Goal: Find specific page/section: Find specific page/section

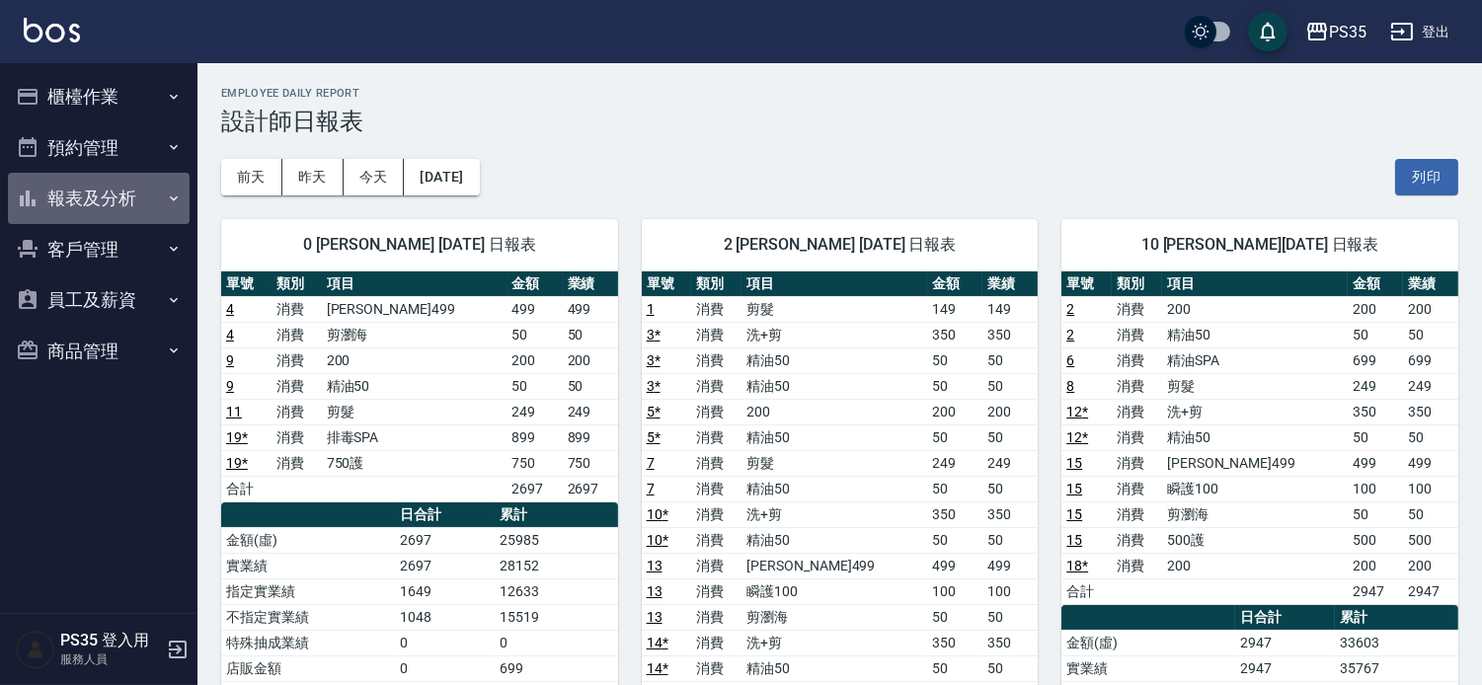
click at [142, 192] on button "報表及分析" at bounding box center [99, 198] width 182 height 51
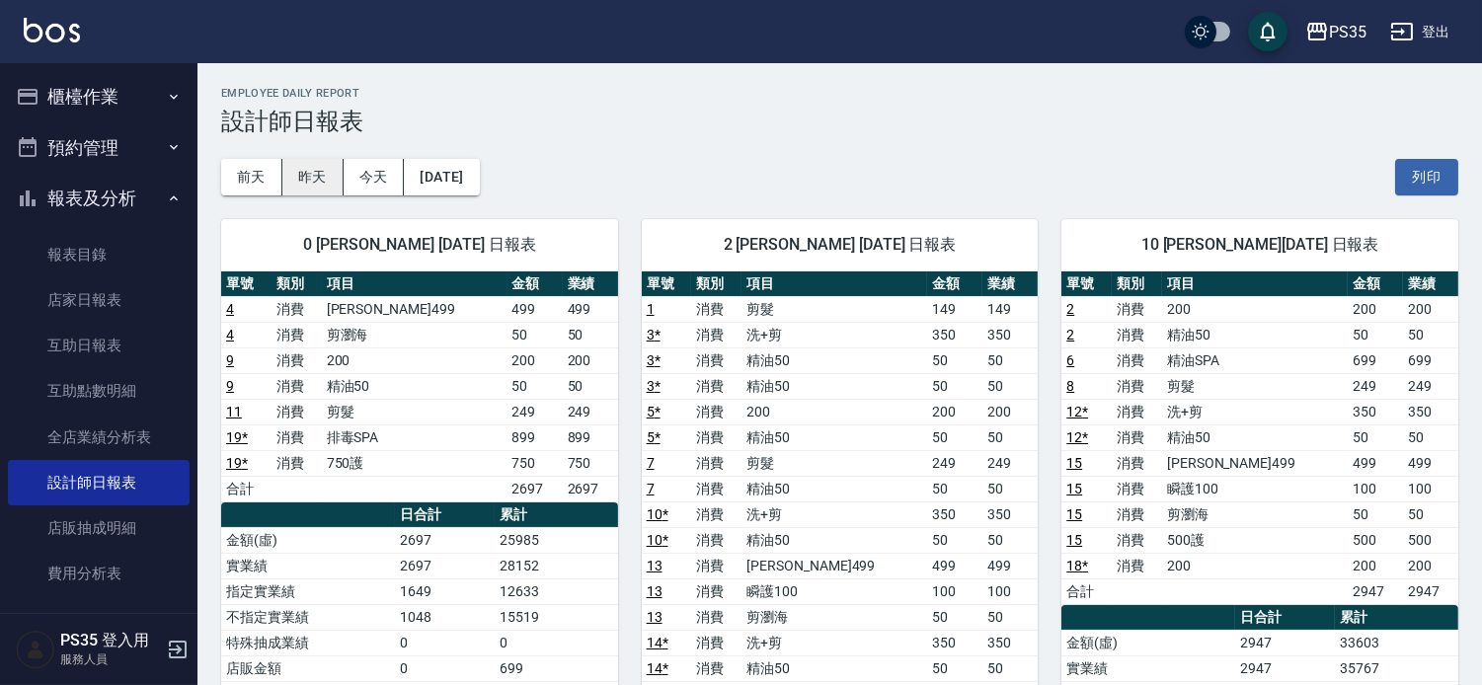
click at [308, 180] on button "昨天" at bounding box center [312, 177] width 61 height 37
click at [90, 342] on link "互助日報表" at bounding box center [99, 345] width 182 height 45
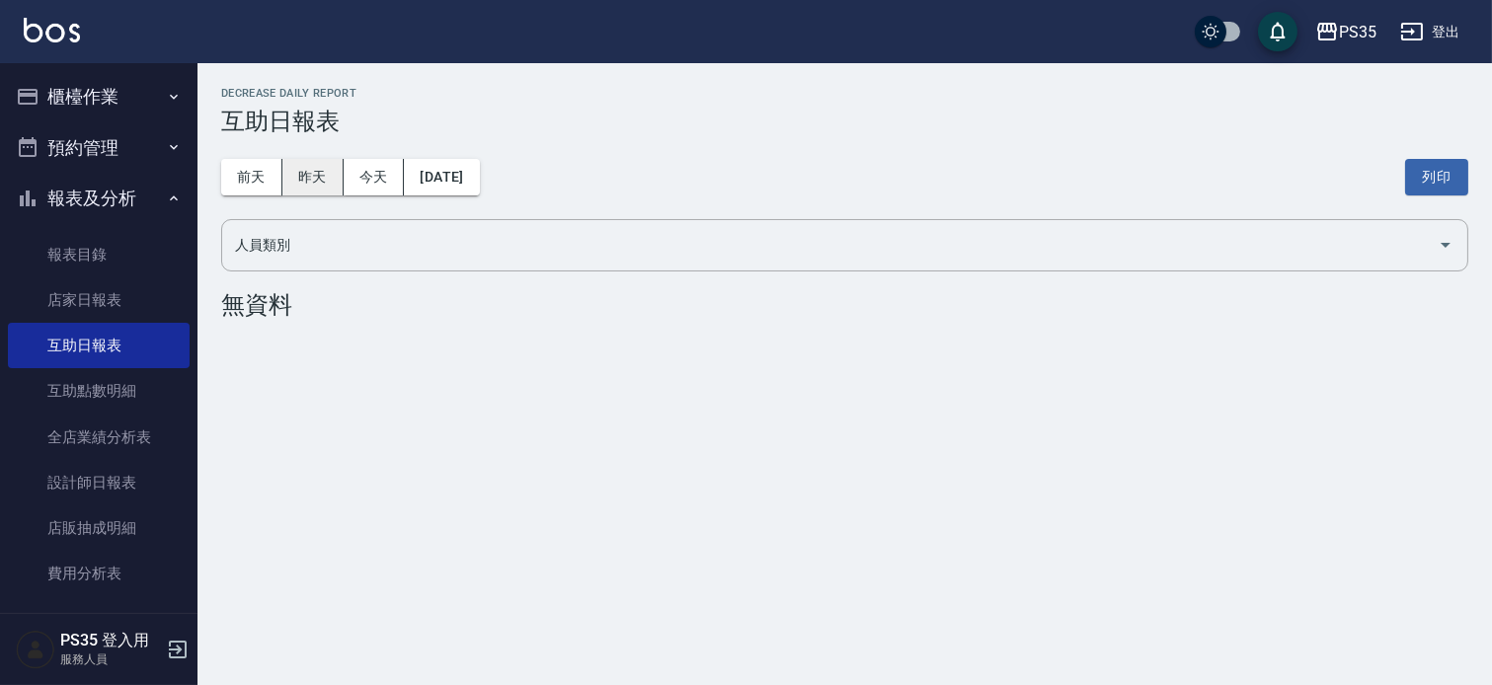
click at [323, 185] on button "昨天" at bounding box center [312, 177] width 61 height 37
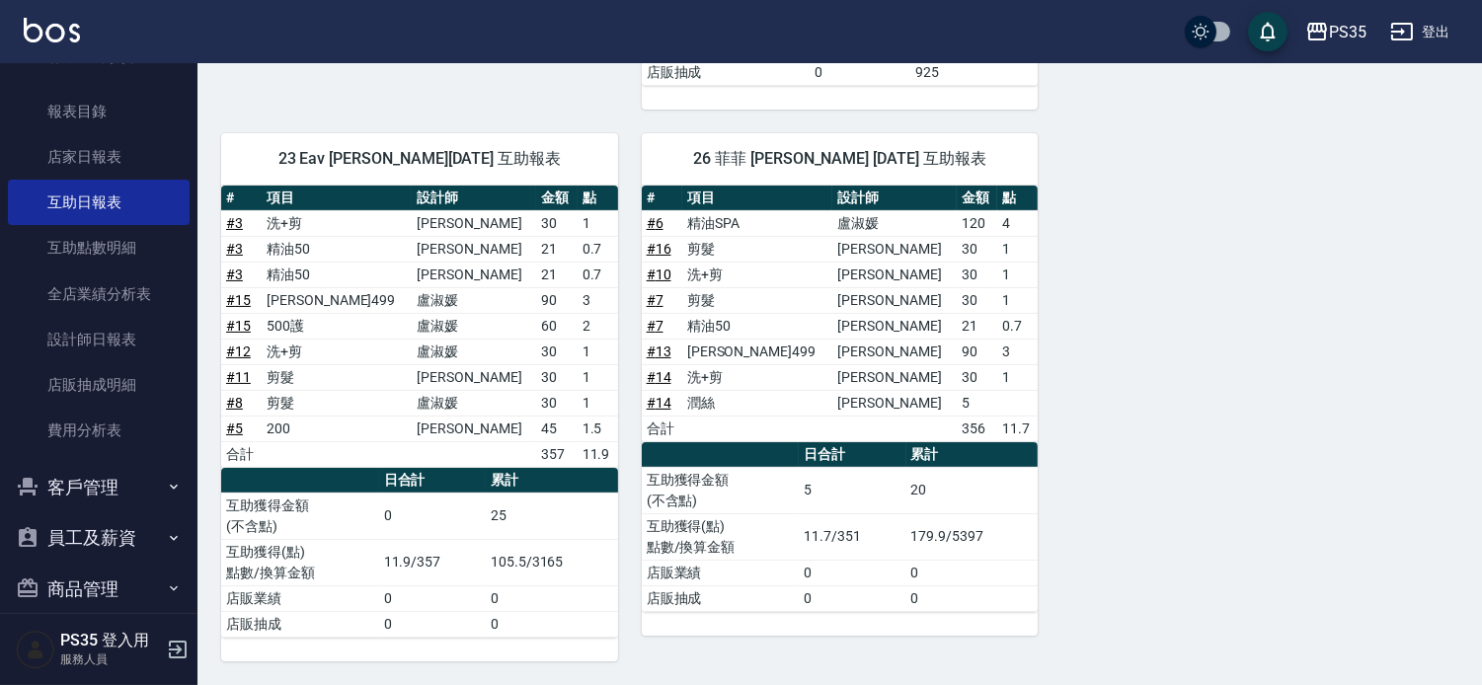
scroll to position [166, 0]
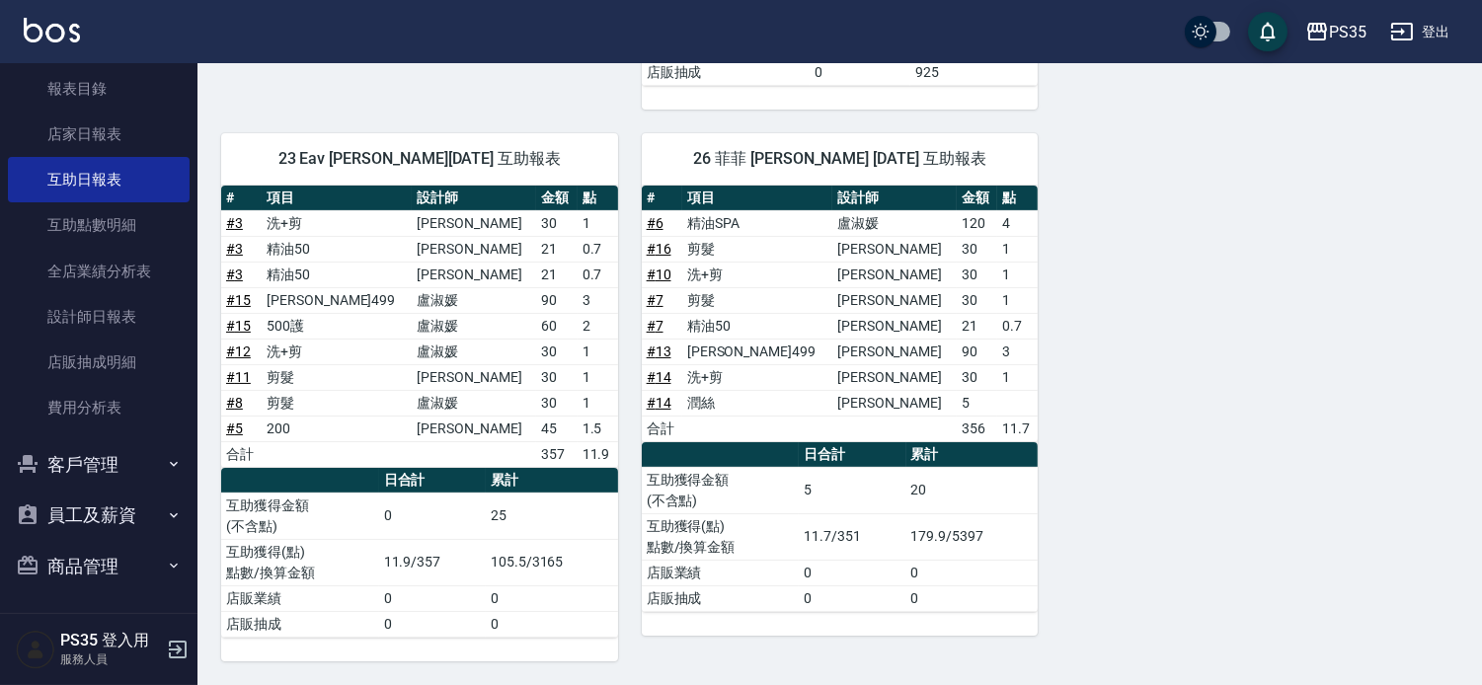
click at [142, 459] on button "客戶管理" at bounding box center [99, 464] width 182 height 51
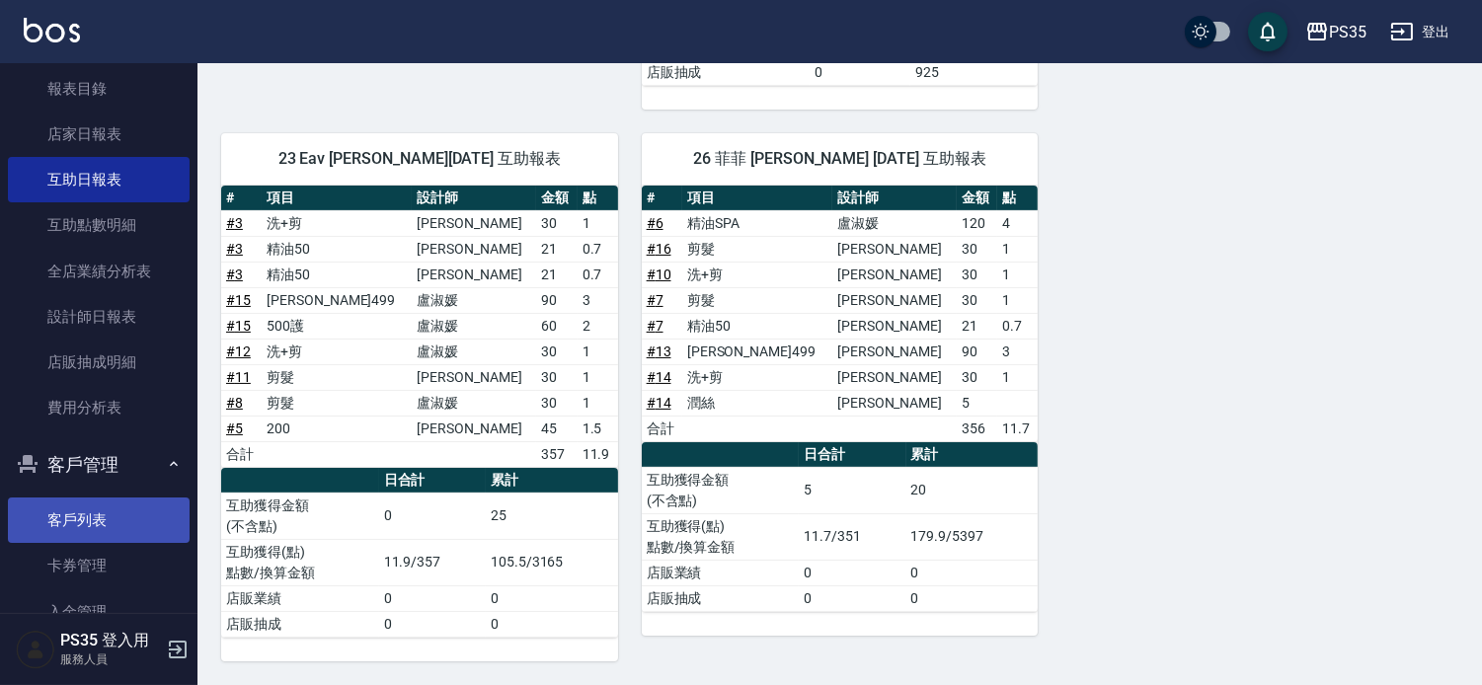
click at [125, 511] on link "客戶列表" at bounding box center [99, 520] width 182 height 45
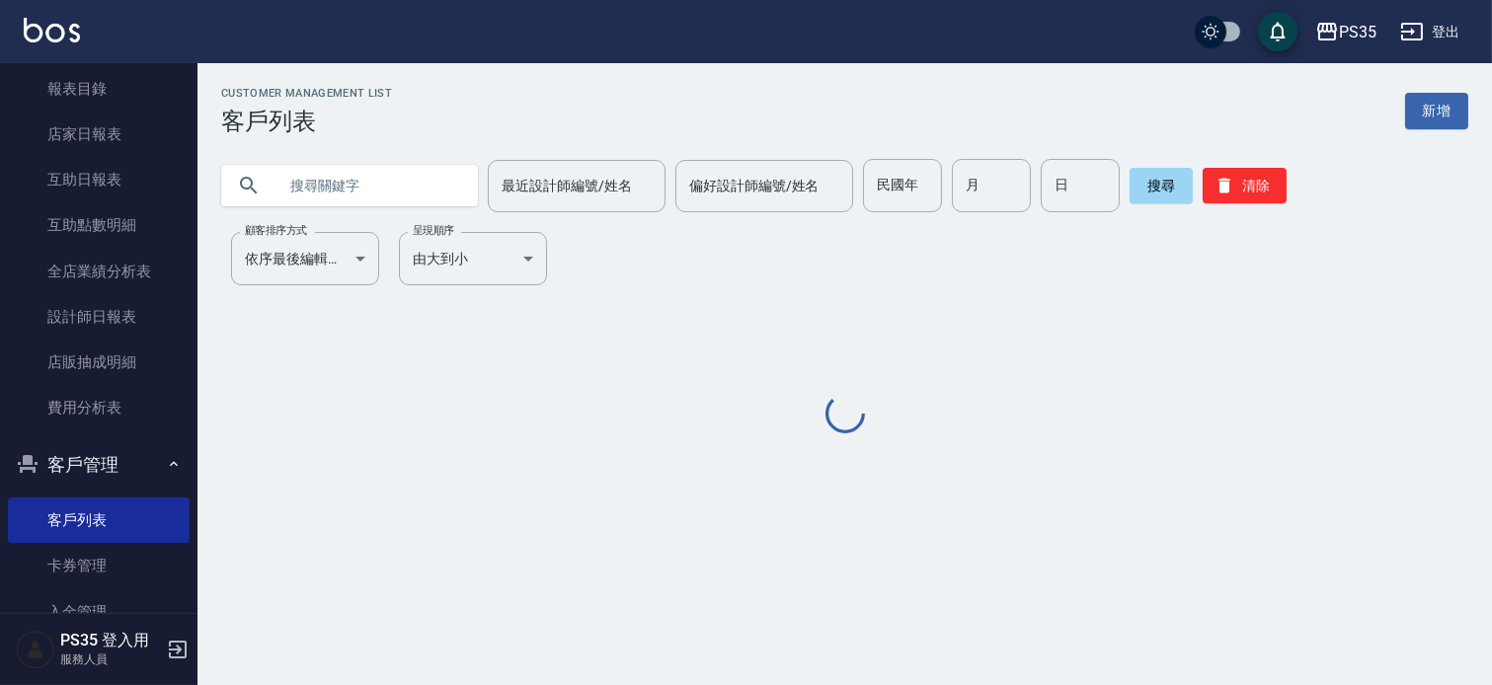
click at [417, 180] on input "text" at bounding box center [369, 185] width 186 height 53
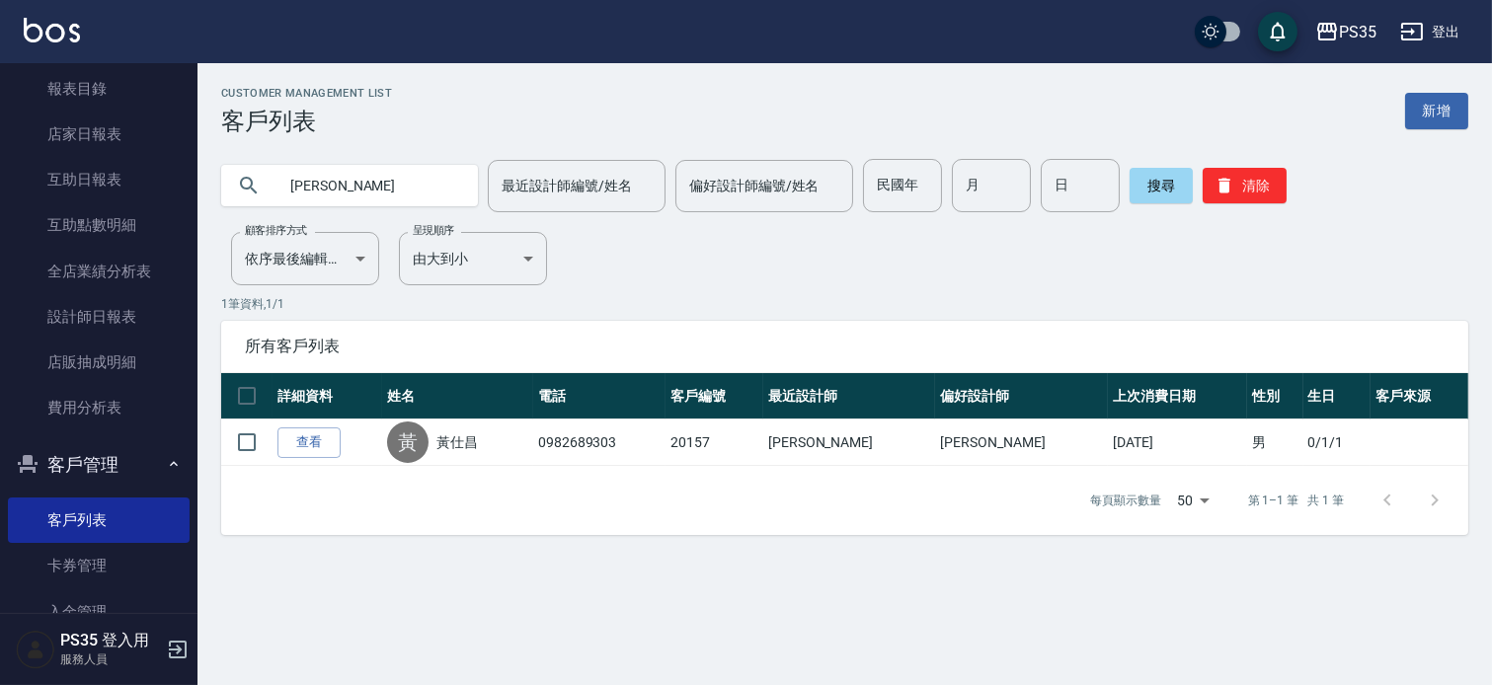
drag, startPoint x: 656, startPoint y: 505, endPoint x: 737, endPoint y: 567, distance: 102.1
drag, startPoint x: 737, startPoint y: 567, endPoint x: 358, endPoint y: 191, distance: 533.4
click at [358, 191] on input "[PERSON_NAME]" at bounding box center [369, 185] width 186 height 53
type input "黃"
type input "徐"
